Goal: Contribute content: Add original content to the website for others to see

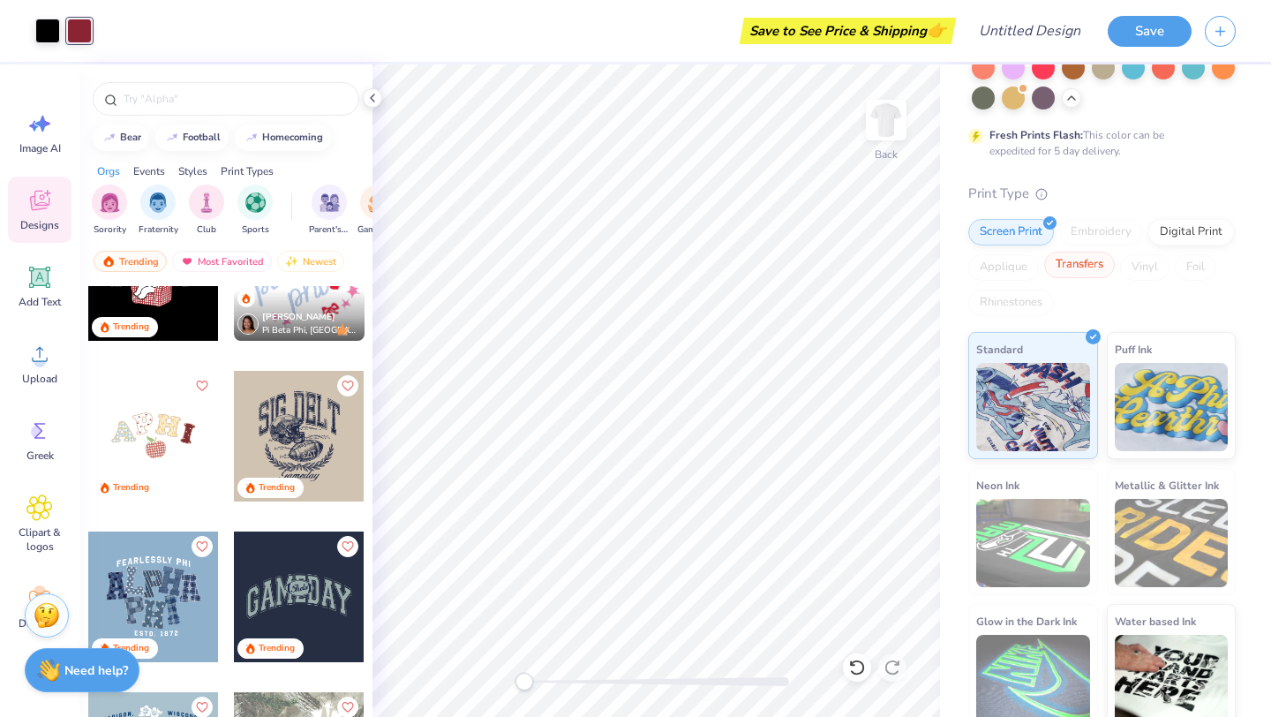
scroll to position [305, 0]
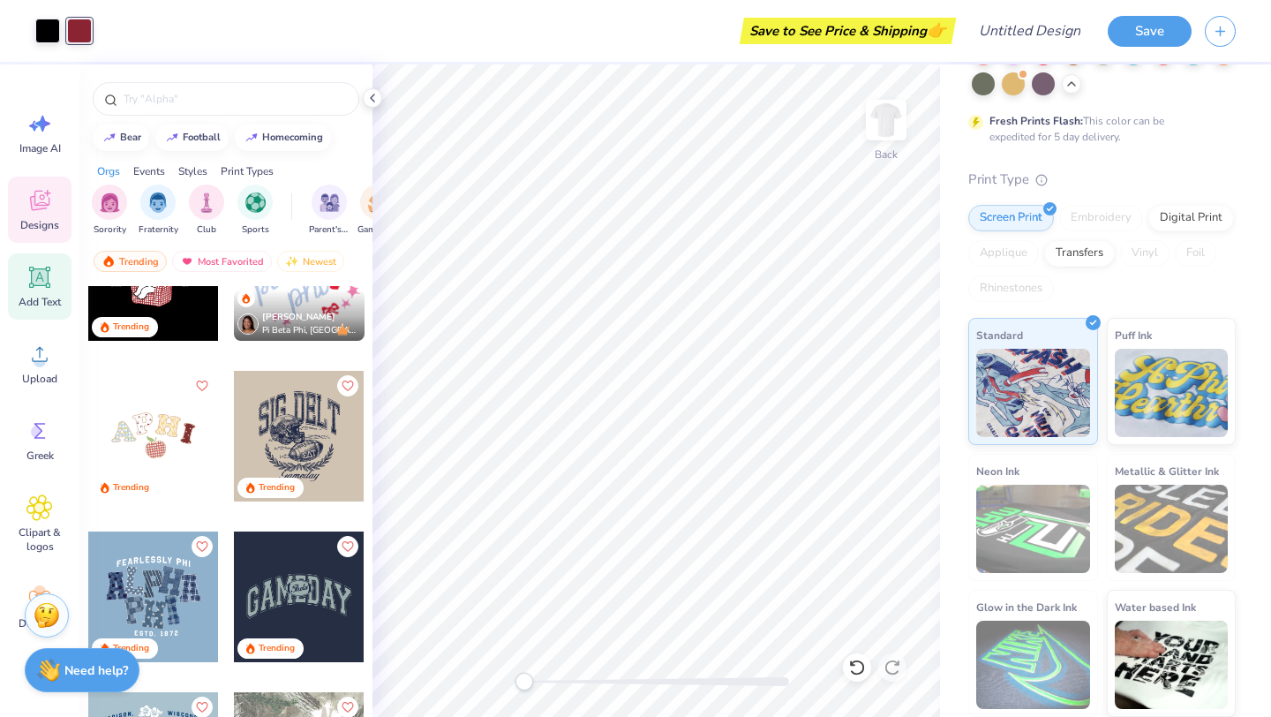
click at [34, 292] on div "Add Text" at bounding box center [40, 286] width 64 height 66
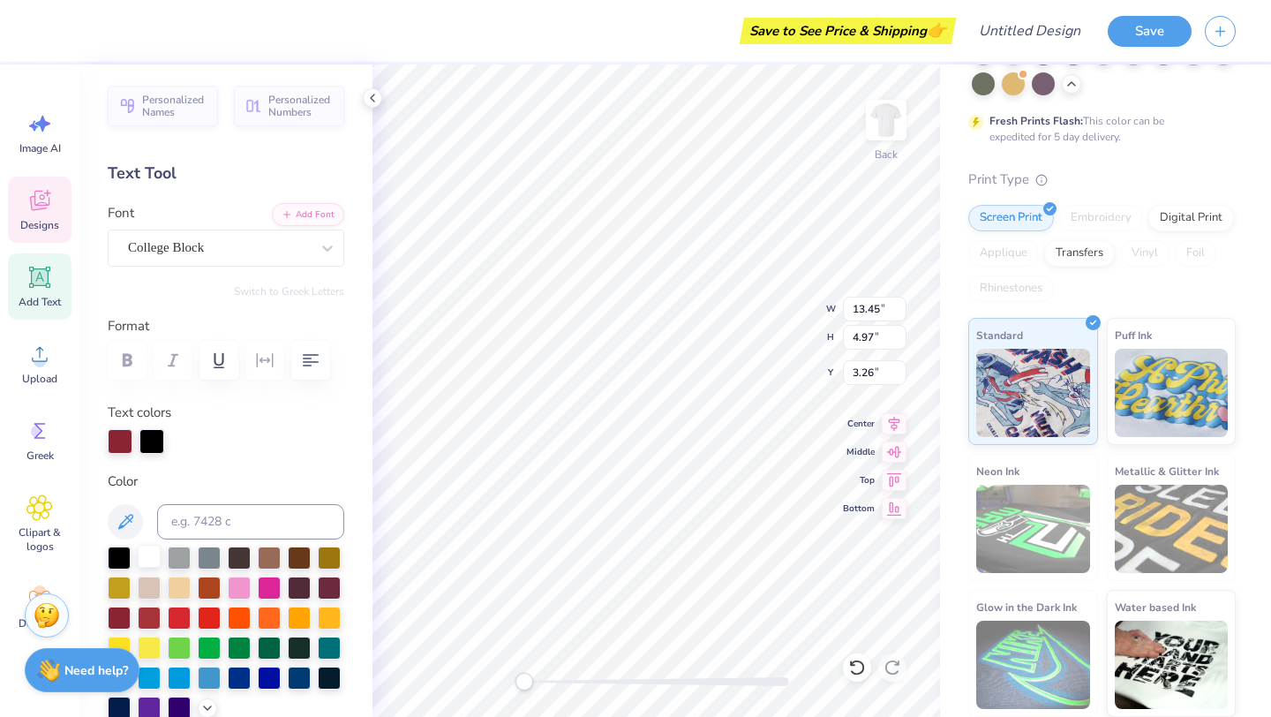
click at [146, 562] on div at bounding box center [149, 556] width 23 height 23
click at [130, 524] on icon at bounding box center [125, 521] width 21 height 21
click at [123, 619] on div at bounding box center [119, 616] width 23 height 23
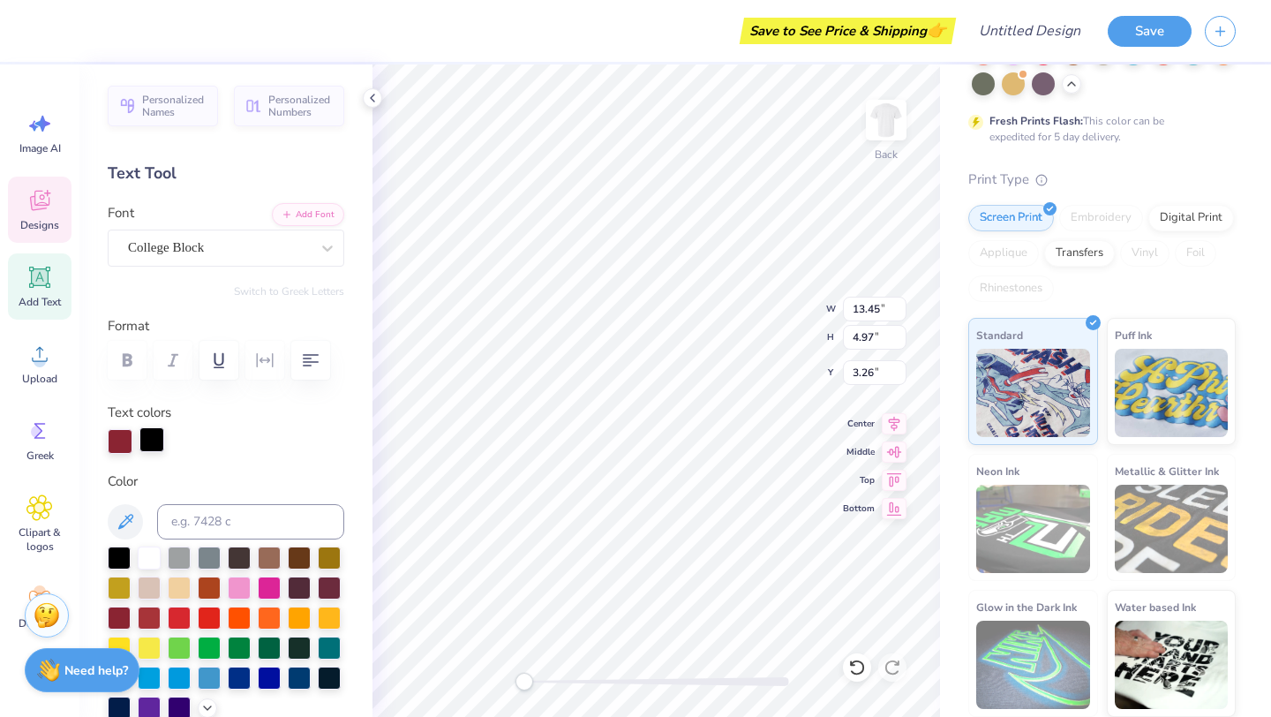
click at [152, 431] on div at bounding box center [152, 439] width 25 height 25
click at [143, 563] on div at bounding box center [149, 556] width 23 height 23
click at [118, 568] on div at bounding box center [119, 556] width 23 height 23
click at [117, 562] on div at bounding box center [119, 556] width 23 height 23
click at [240, 239] on div "College Block" at bounding box center [218, 247] width 185 height 27
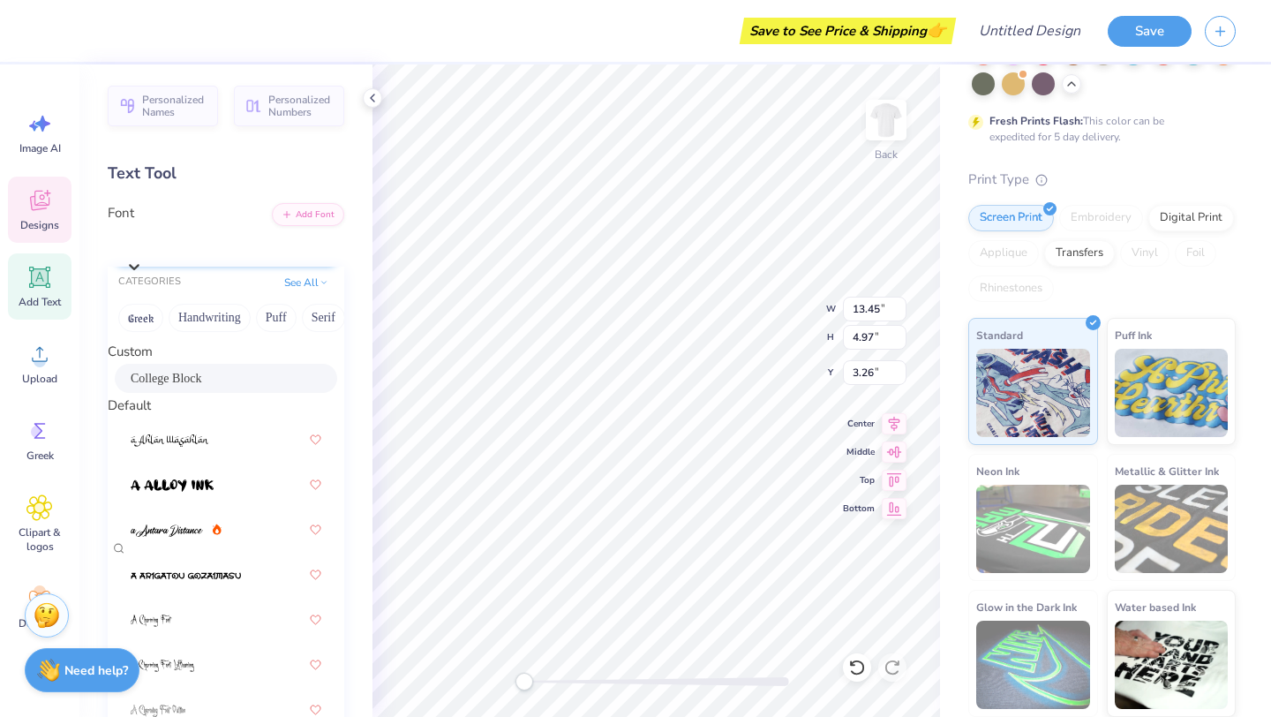
click at [240, 243] on div "College Block" at bounding box center [234, 243] width 215 height 20
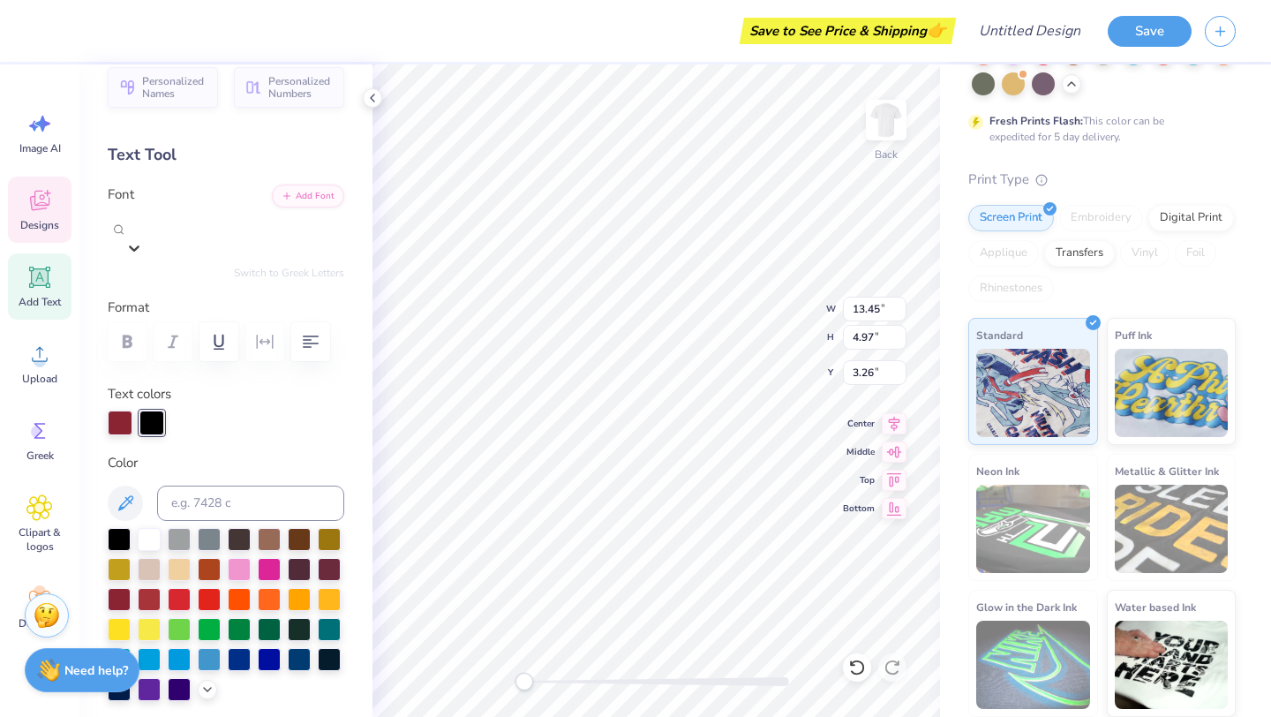
scroll to position [0, 0]
